Goal: Check status: Check status

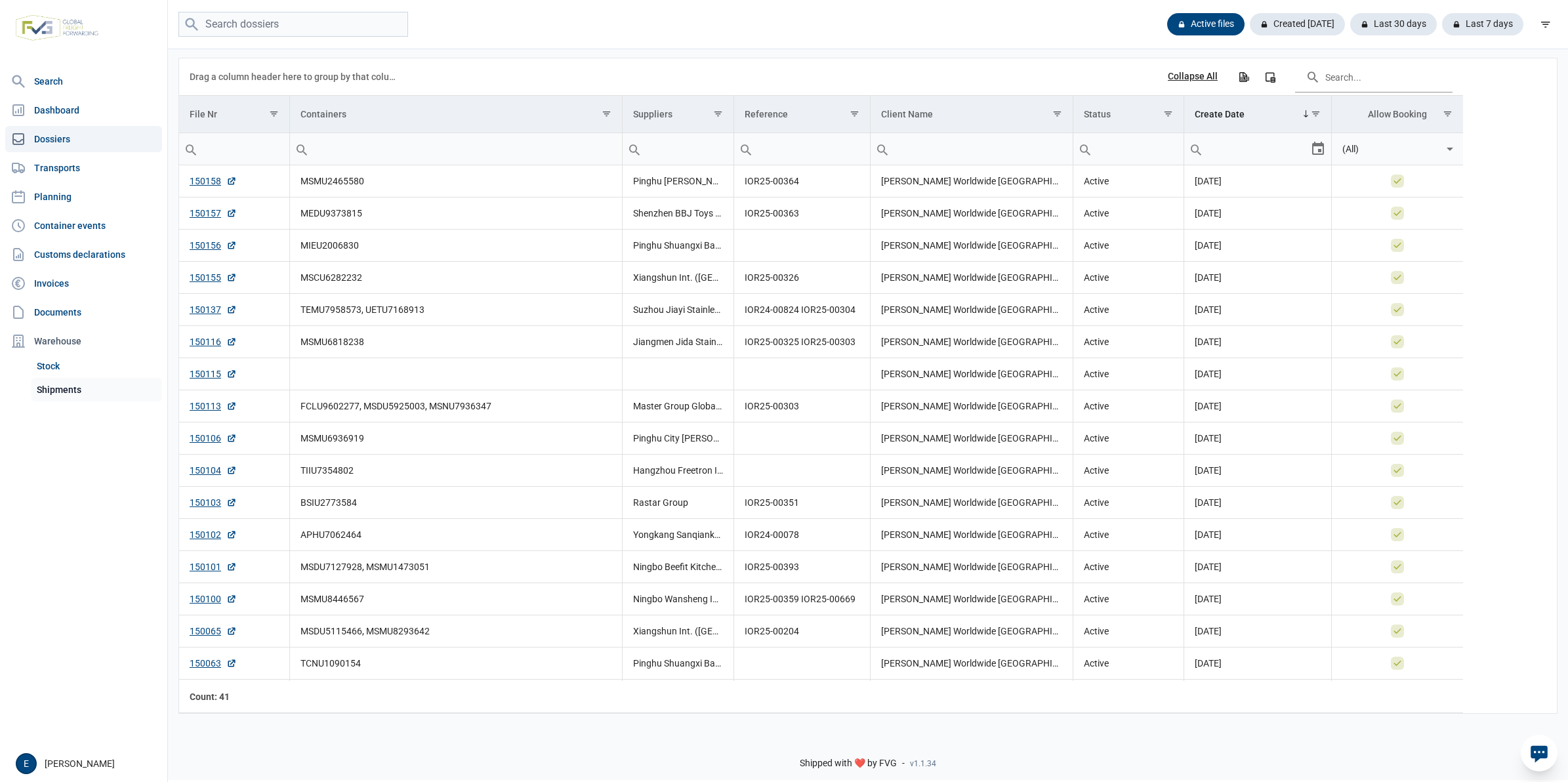
click at [53, 380] on link "Shipments" at bounding box center [97, 389] width 131 height 23
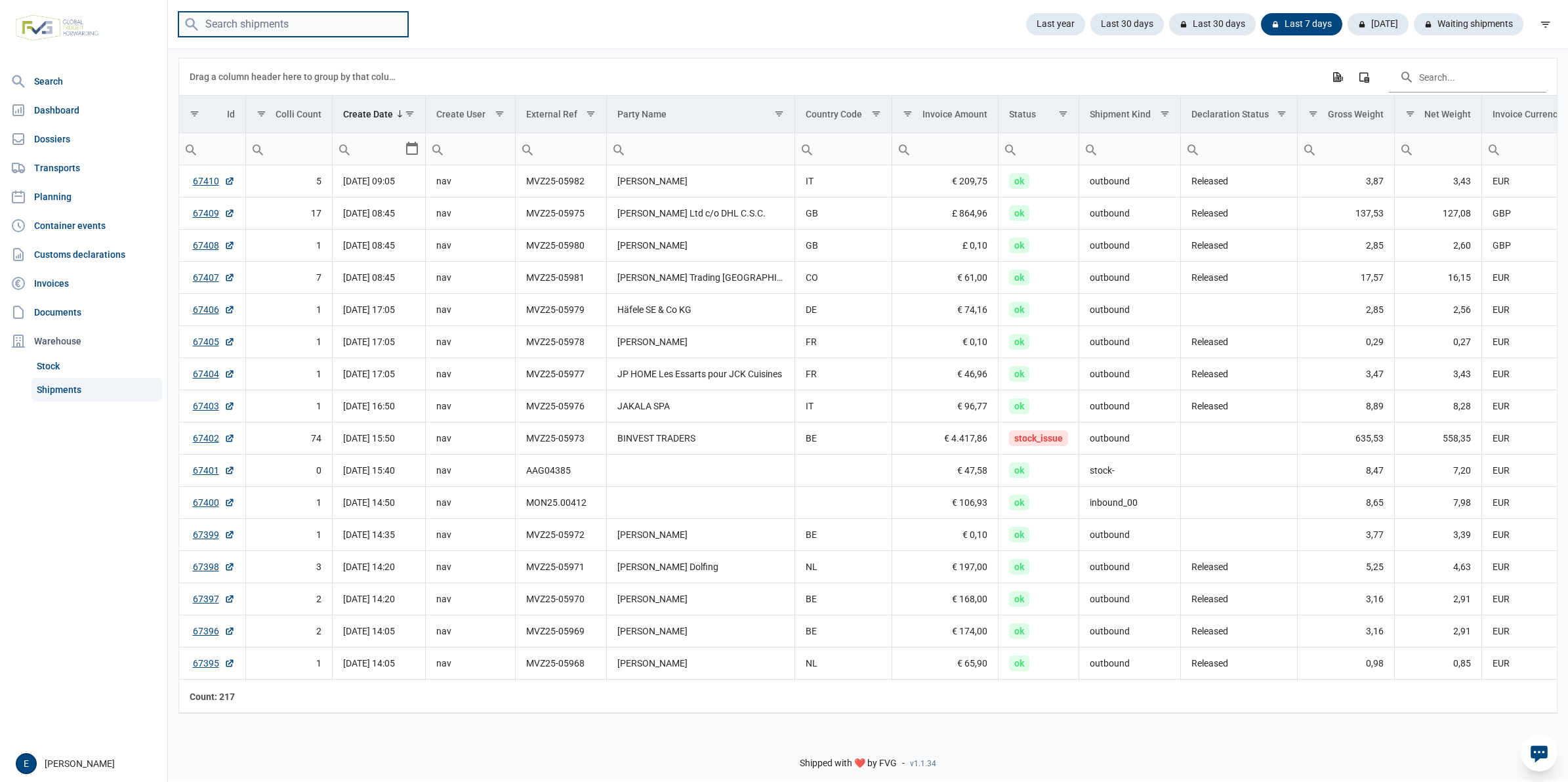
click at [330, 31] on input "search" at bounding box center [294, 25] width 229 height 26
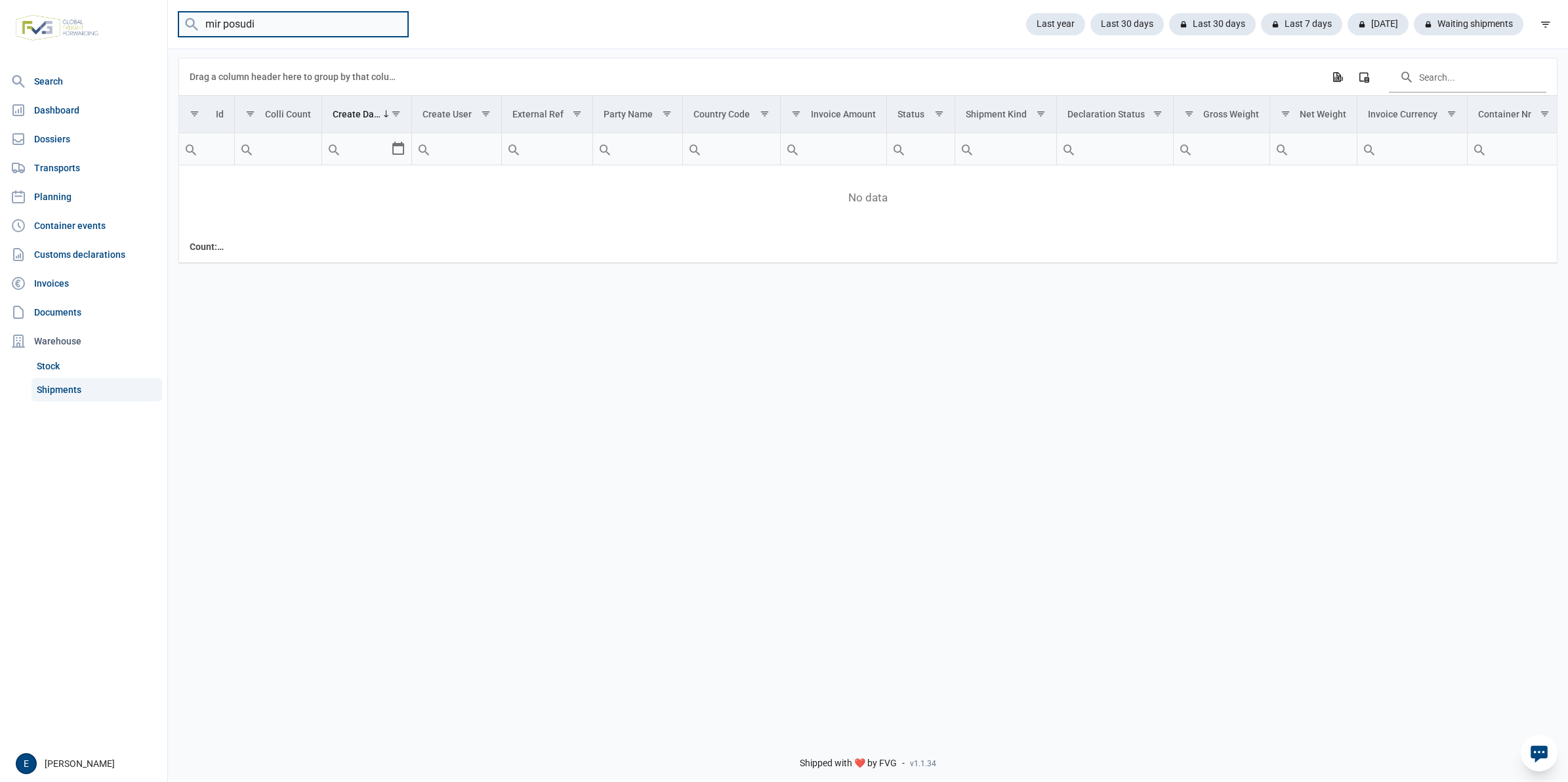
click at [244, 23] on input "mir posudi" at bounding box center [294, 25] width 229 height 26
type input "mir"
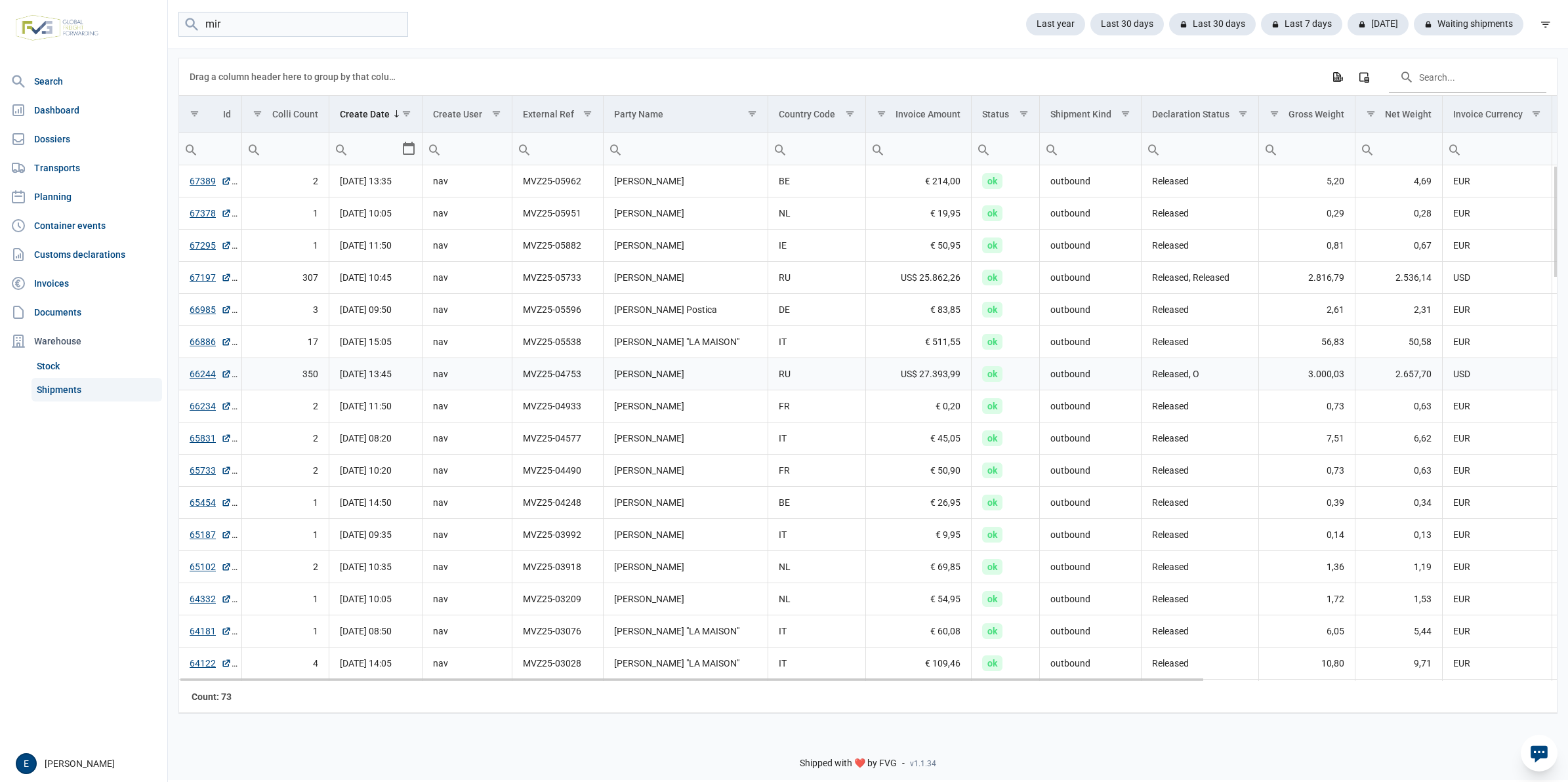
click at [697, 379] on td "[PERSON_NAME]" at bounding box center [685, 374] width 164 height 32
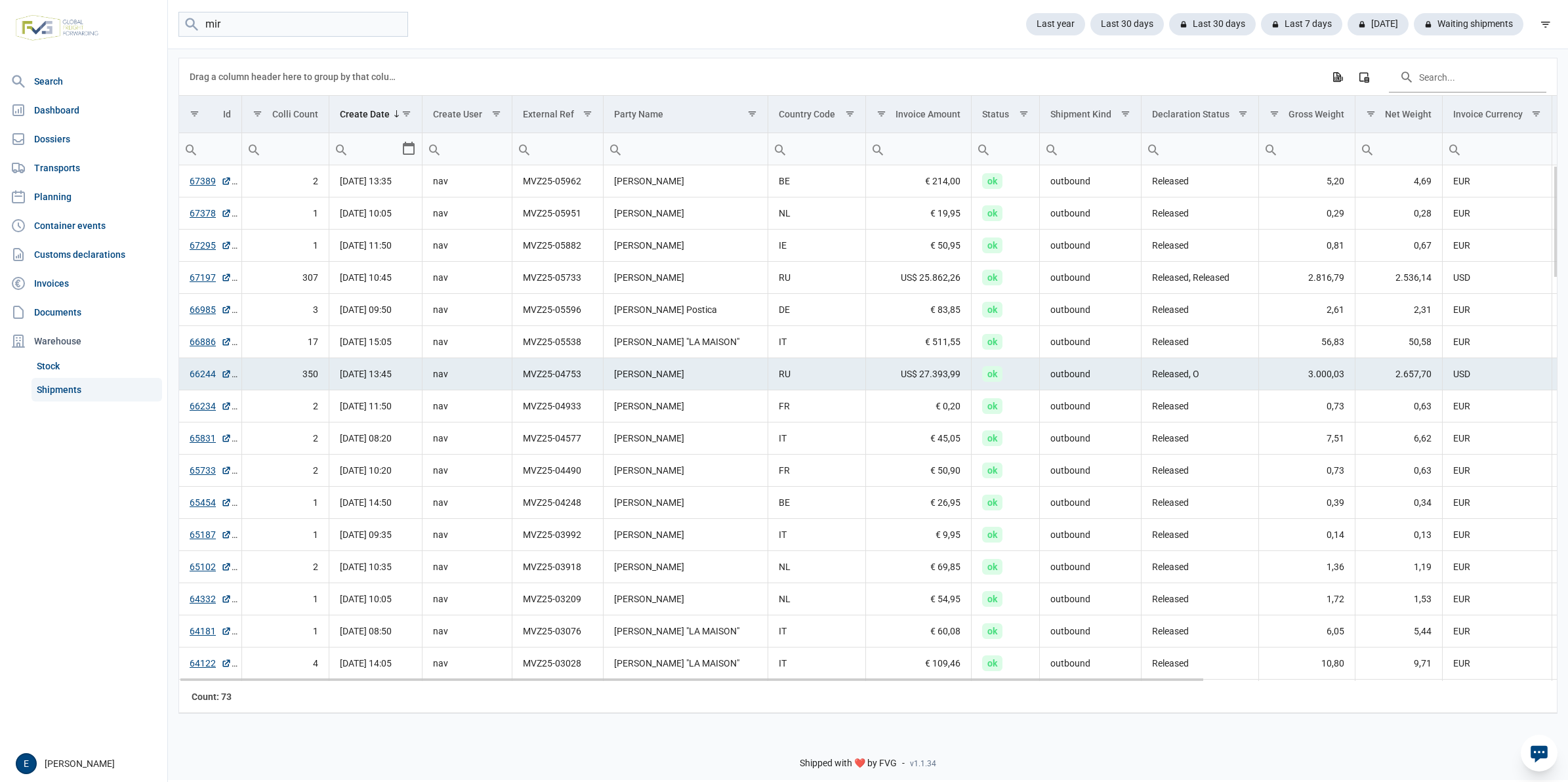
click at [197, 375] on link "66244" at bounding box center [211, 373] width 42 height 13
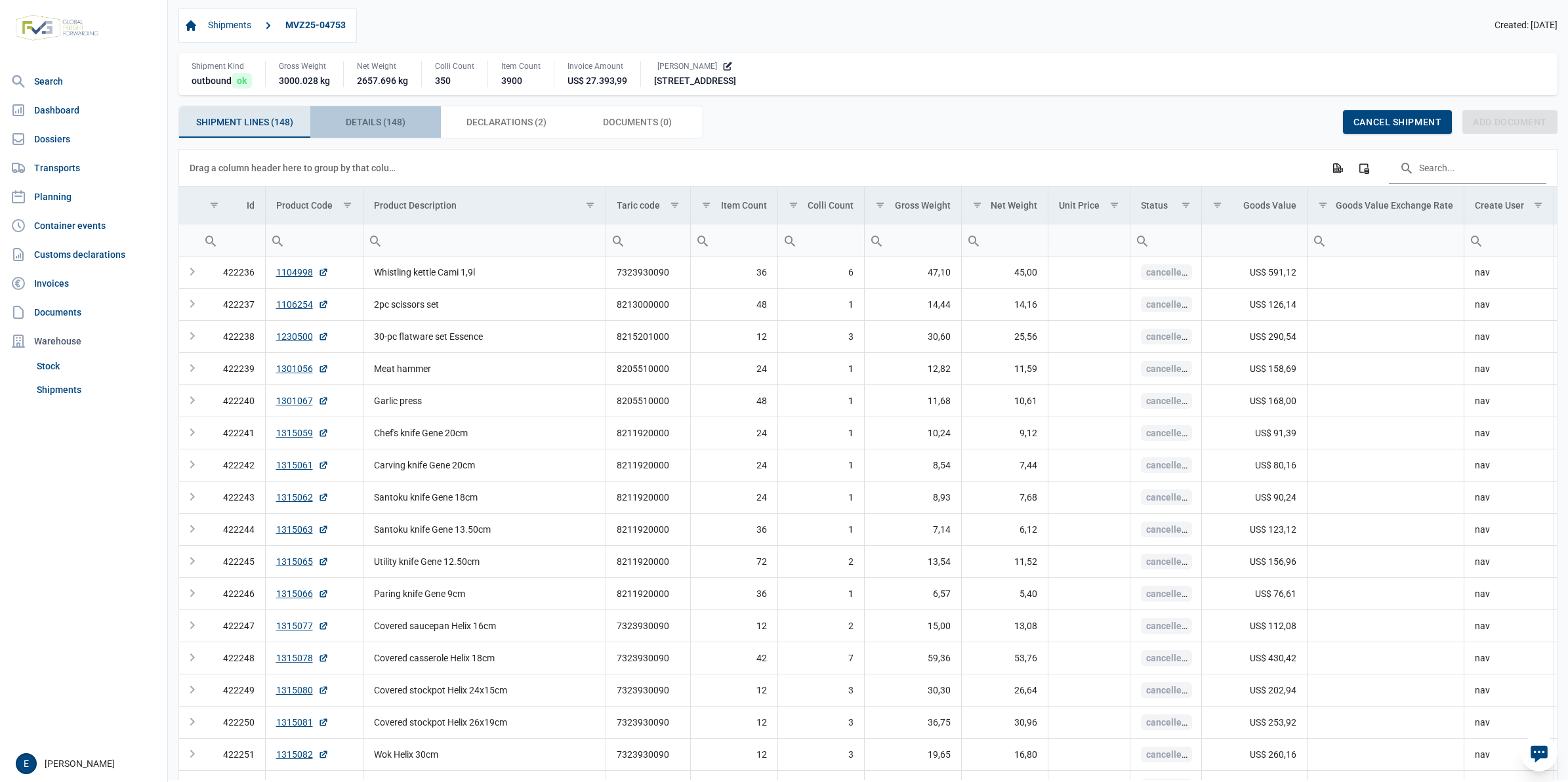
click at [395, 109] on div "Details (148) Details (148)" at bounding box center [376, 122] width 131 height 32
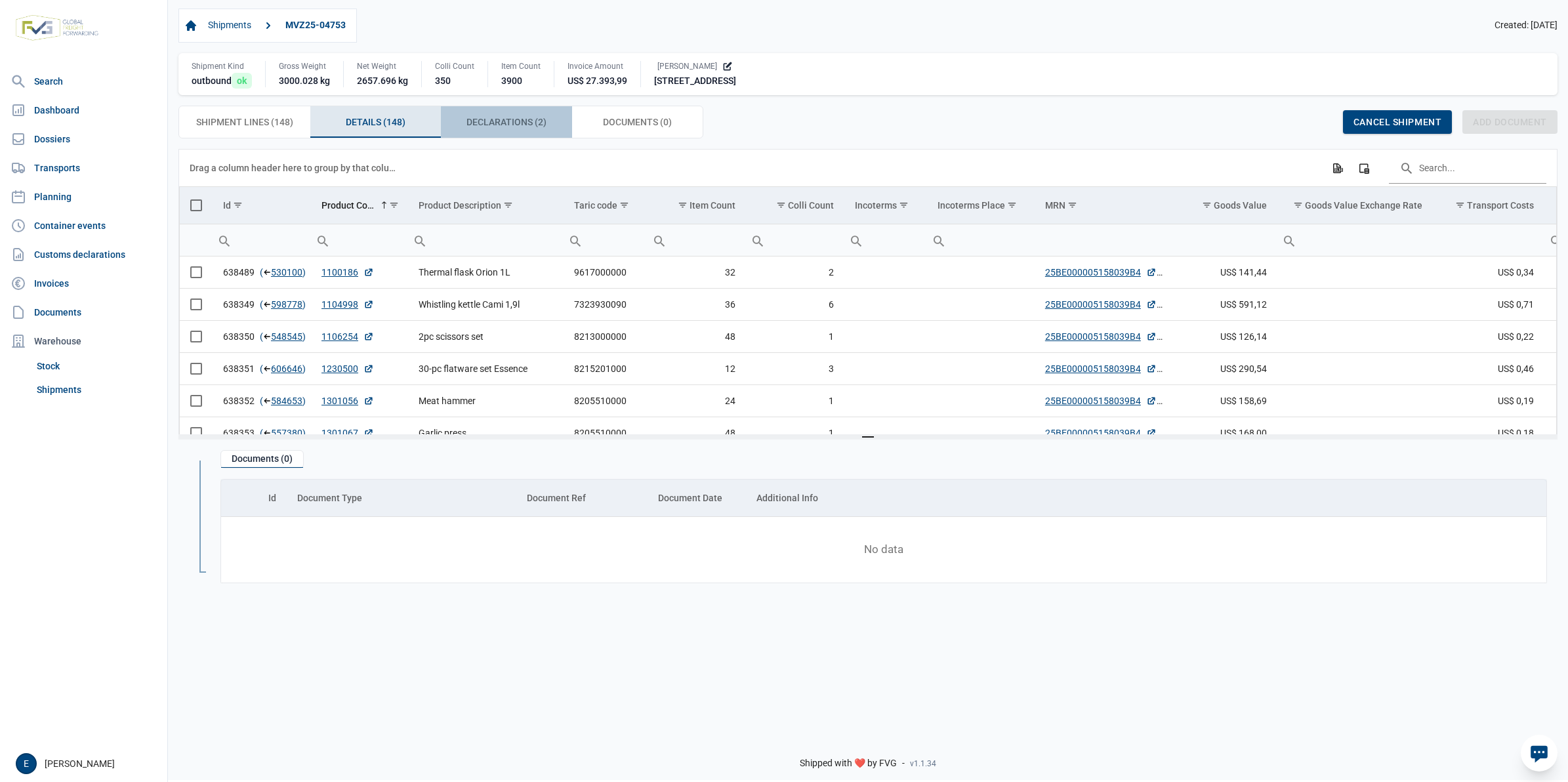
click at [525, 124] on span "Declarations (2) Declarations (2)" at bounding box center [506, 121] width 80 height 16
